Goal: Transaction & Acquisition: Purchase product/service

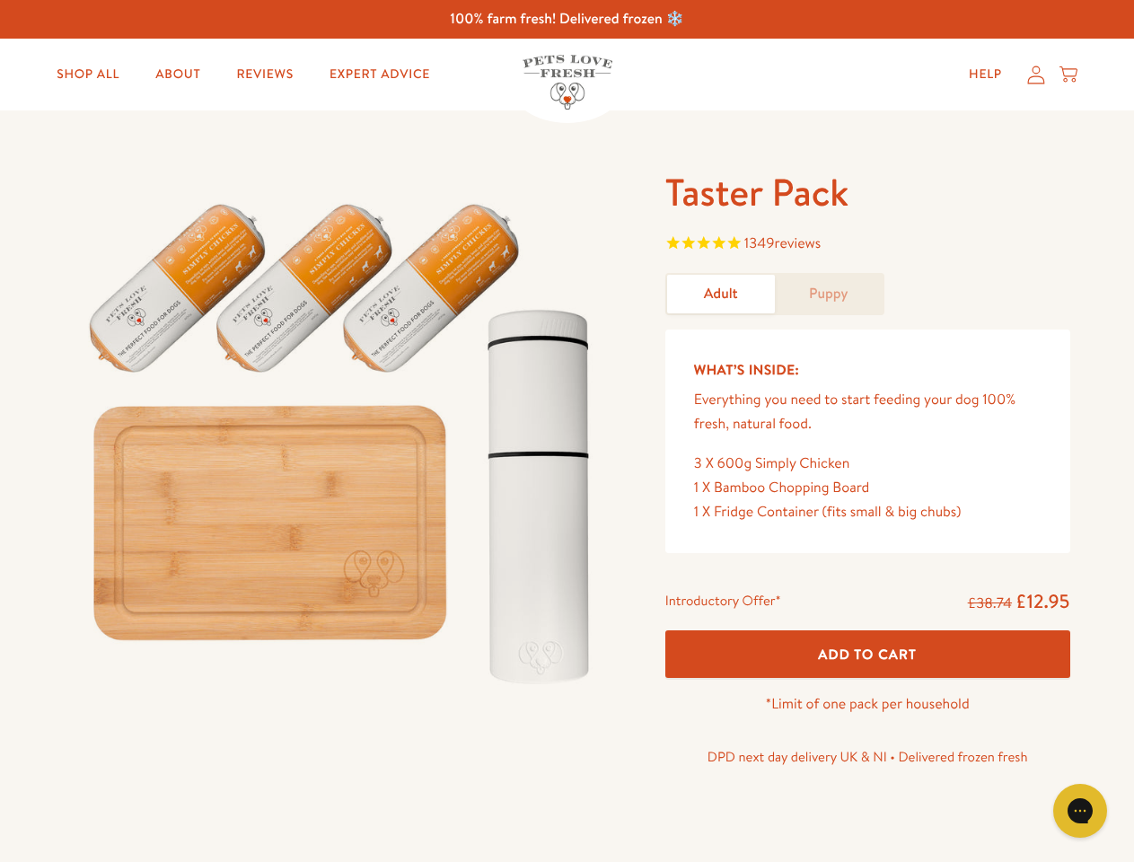
click at [566, 431] on img at bounding box center [343, 435] width 557 height 535
click at [867, 245] on span "1349 reviews" at bounding box center [867, 245] width 405 height 27
click at [867, 654] on span "Add To Cart" at bounding box center [867, 654] width 99 height 19
click at [1080, 811] on icon "Gorgias live chat" at bounding box center [1079, 810] width 17 height 17
